Goal: Find specific page/section: Find specific page/section

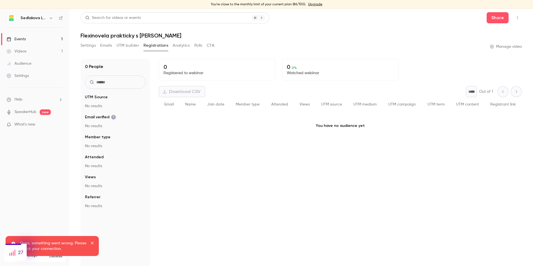
click at [35, 40] on link "Events 1" at bounding box center [34, 39] width 69 height 12
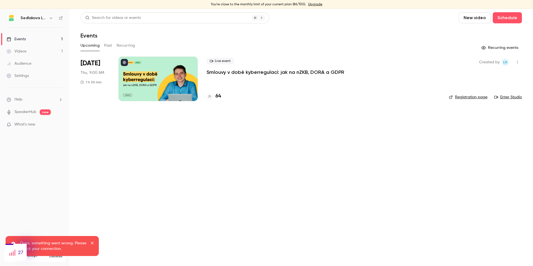
click at [507, 95] on link "Enter Studio" at bounding box center [508, 97] width 28 height 6
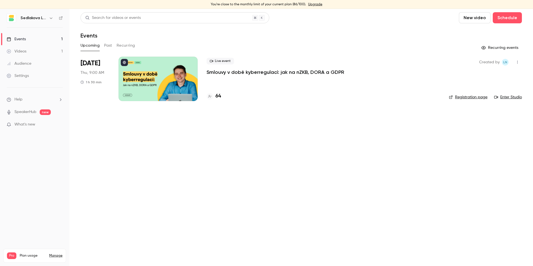
click at [501, 98] on link "Enter Studio" at bounding box center [508, 97] width 28 height 6
